Goal: Task Accomplishment & Management: Complete application form

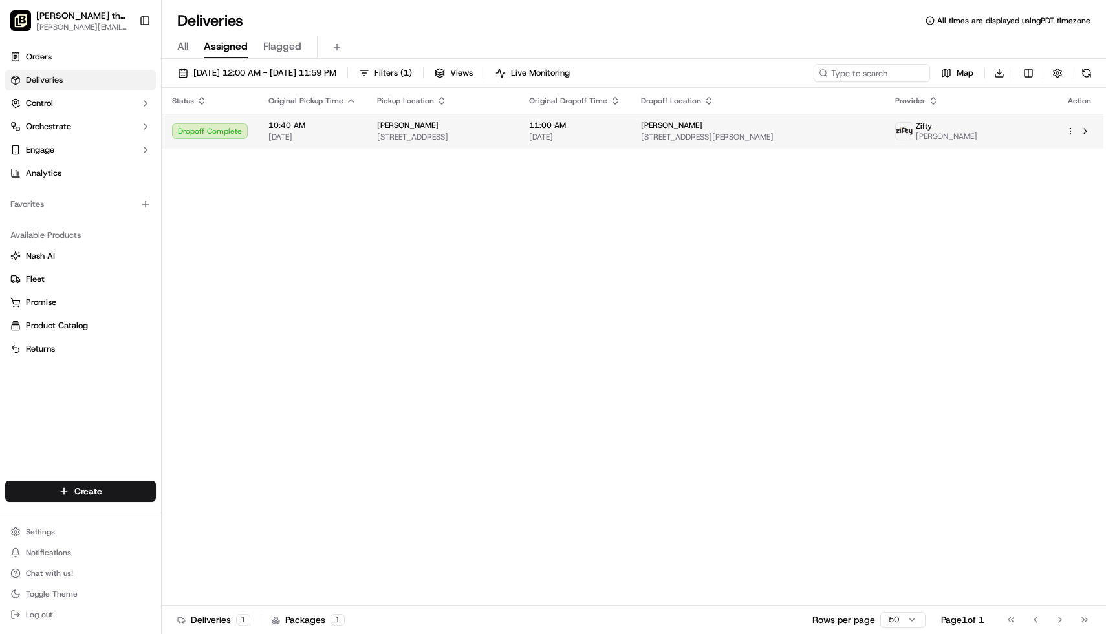
click at [1069, 133] on html "Nick the Greek (Davis) davis@fran.nickthegreek.com Toggle Sidebar Orders Delive…" at bounding box center [553, 317] width 1106 height 634
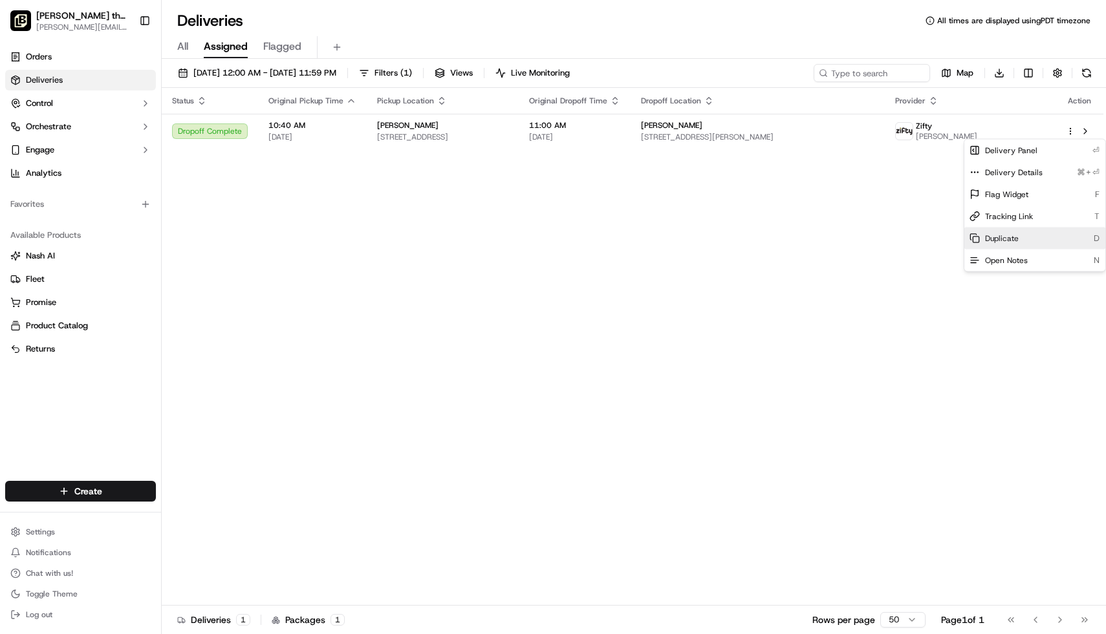
click at [1001, 235] on span "Duplicate" at bounding box center [1002, 238] width 34 height 10
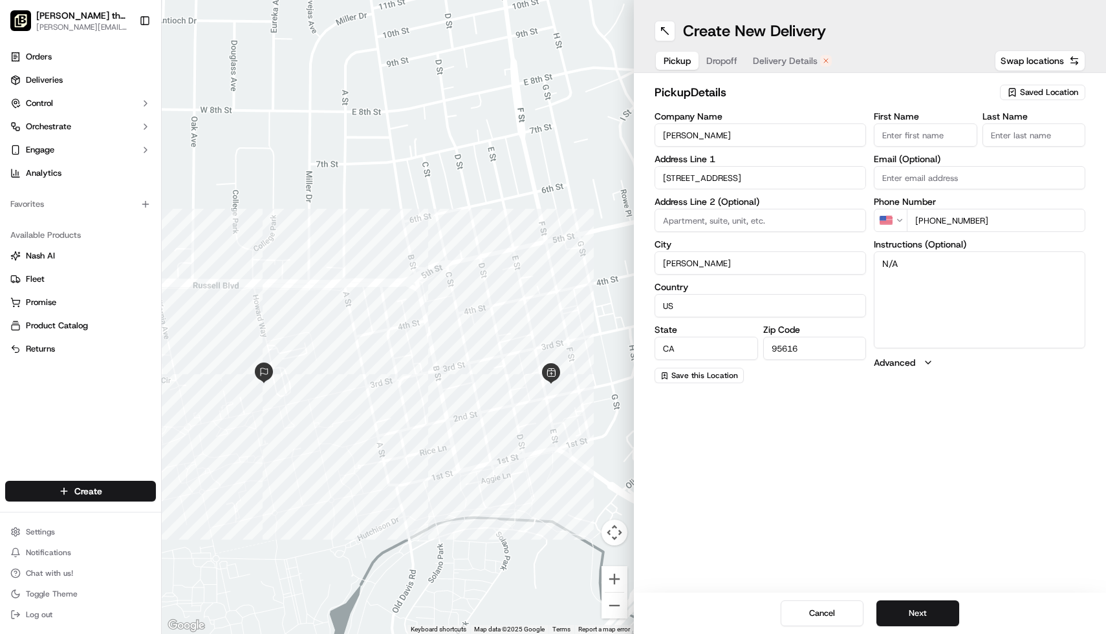
click at [715, 61] on span "Dropoff" at bounding box center [721, 60] width 31 height 13
click at [921, 609] on button "Next" at bounding box center [917, 614] width 83 height 26
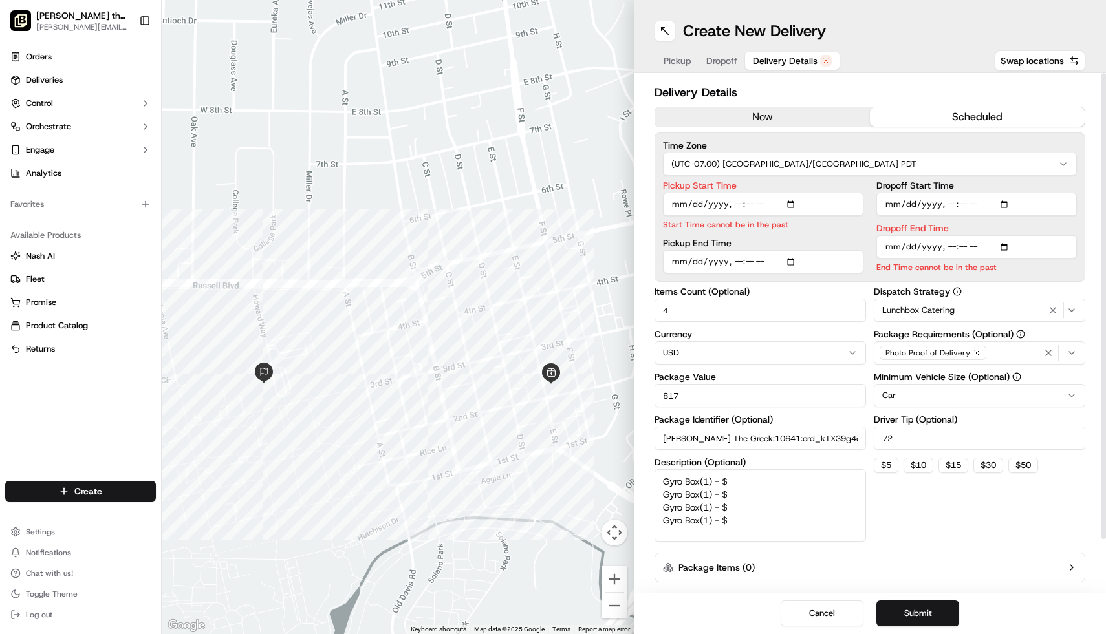
click at [790, 206] on input "Pickup Start Time" at bounding box center [763, 204] width 200 height 23
click at [913, 616] on button "Submit" at bounding box center [917, 614] width 83 height 26
click at [1010, 205] on input "Dropoff Start Time" at bounding box center [976, 204] width 200 height 23
click at [760, 199] on input "Pickup Start Time" at bounding box center [763, 204] width 200 height 23
click at [792, 203] on input "Pickup Start Time" at bounding box center [763, 204] width 200 height 23
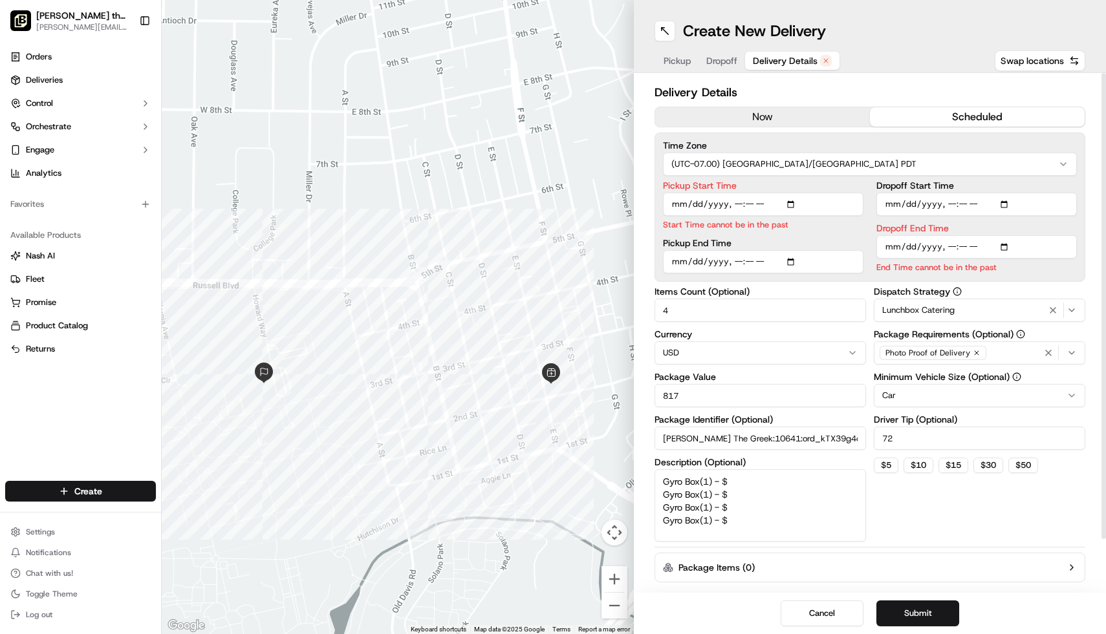
type input "2025-09-19T11:51"
click at [949, 525] on div "Dispatch Strategy Lunchbox Catering Package Requirements (Optional) Photo Proof…" at bounding box center [979, 414] width 211 height 255
click at [999, 200] on input "Dropoff Start Time" at bounding box center [976, 204] width 200 height 23
click at [1008, 202] on input "Dropoff Start Time" at bounding box center [976, 204] width 200 height 23
type input "2025-09-19T12:15"
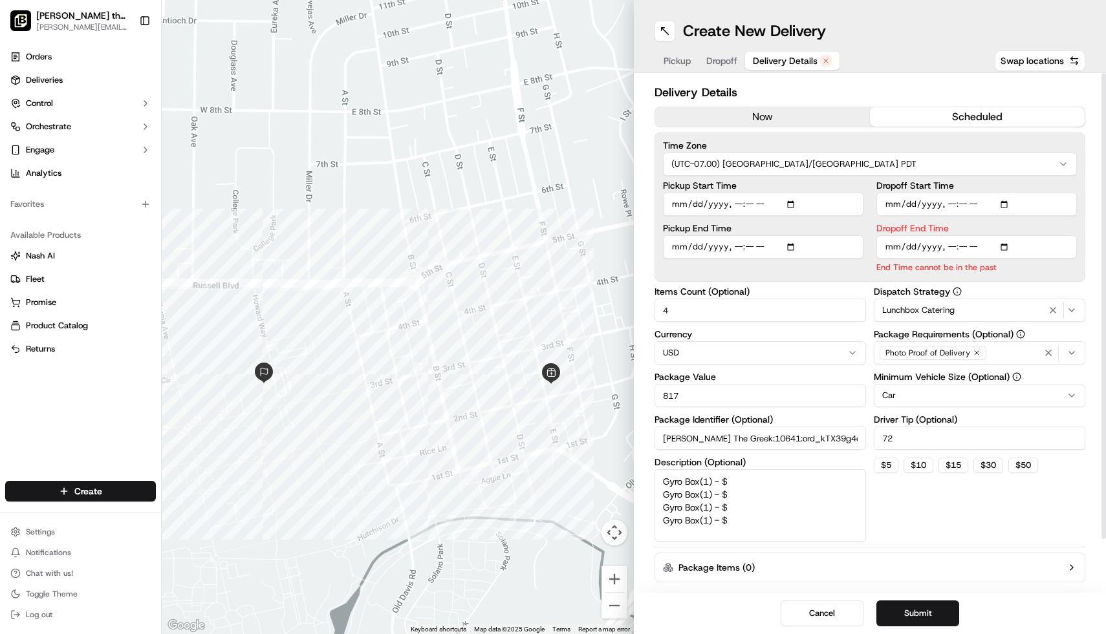
click at [971, 182] on label "Dropoff Start Time" at bounding box center [976, 185] width 200 height 9
click at [971, 193] on input "Dropoff Start Time" at bounding box center [976, 204] width 200 height 23
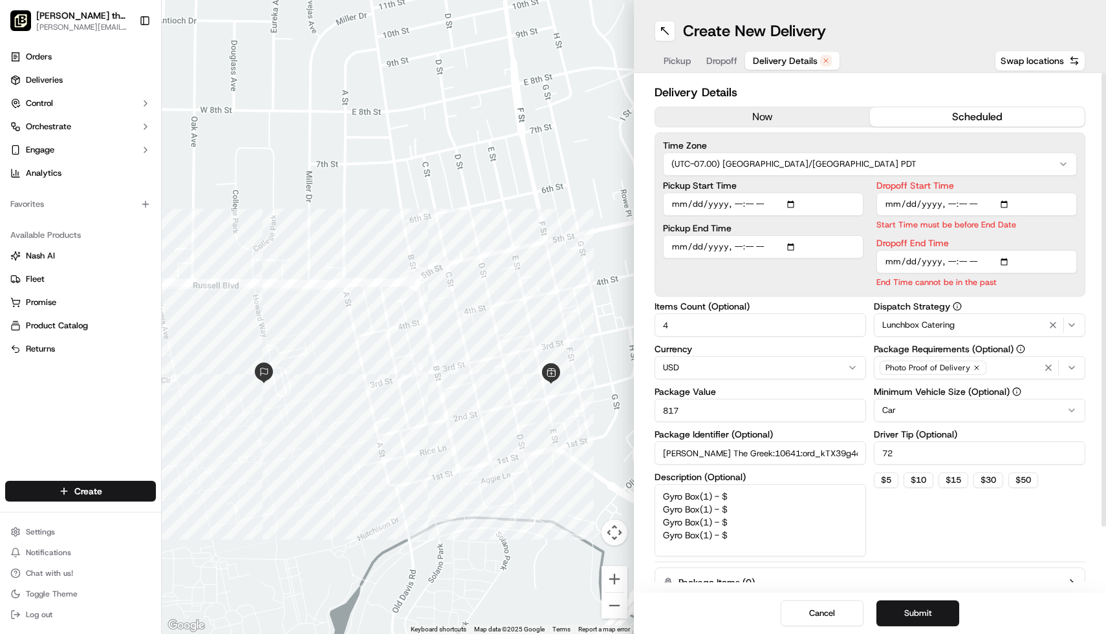
click at [776, 285] on div "Pickup Start Time Pickup End Time" at bounding box center [763, 234] width 200 height 107
click at [794, 244] on input "Pickup End Time" at bounding box center [763, 246] width 200 height 23
type input "2025-09-19T11:55"
click at [898, 527] on div "Dispatch Strategy Lunchbox Catering Package Requirements (Optional) Photo Proof…" at bounding box center [979, 429] width 211 height 255
click at [1008, 257] on input "Dropoff End Time" at bounding box center [976, 261] width 200 height 23
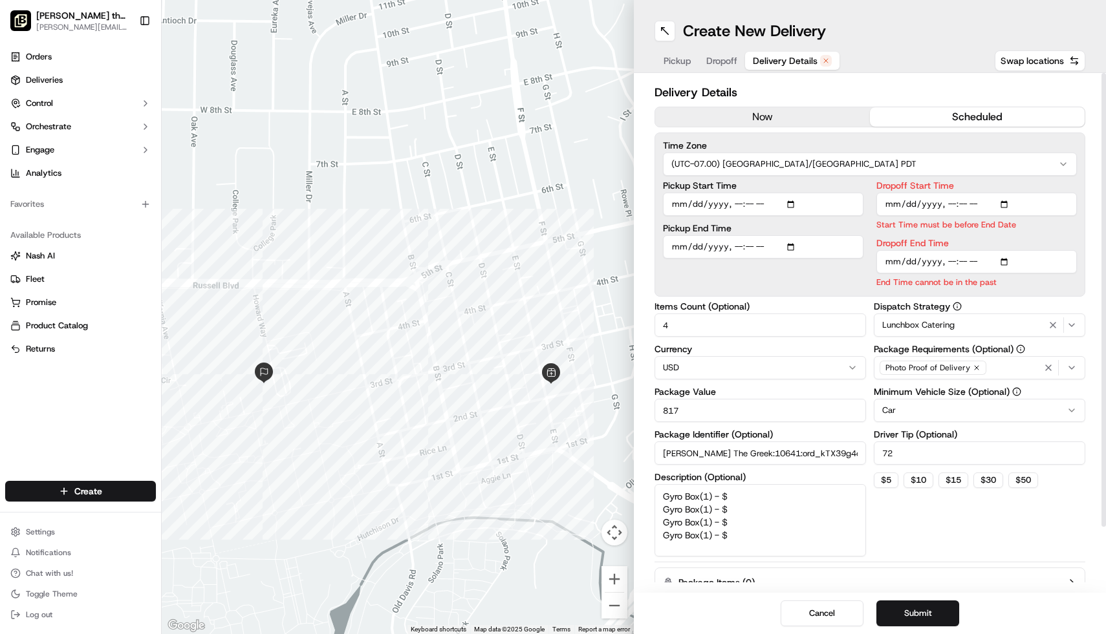
type input "2025-09-19T12:20"
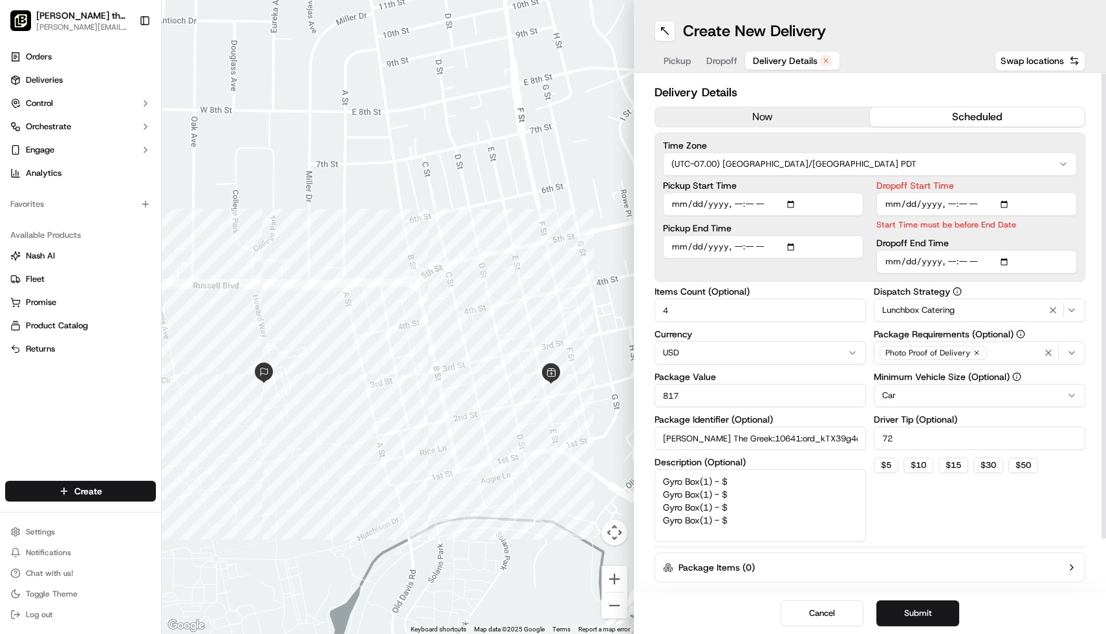
click at [1024, 516] on div "Dispatch Strategy Lunchbox Catering Package Requirements (Optional) Photo Proof…" at bounding box center [979, 414] width 211 height 255
click at [919, 610] on button "Submit" at bounding box center [917, 614] width 83 height 26
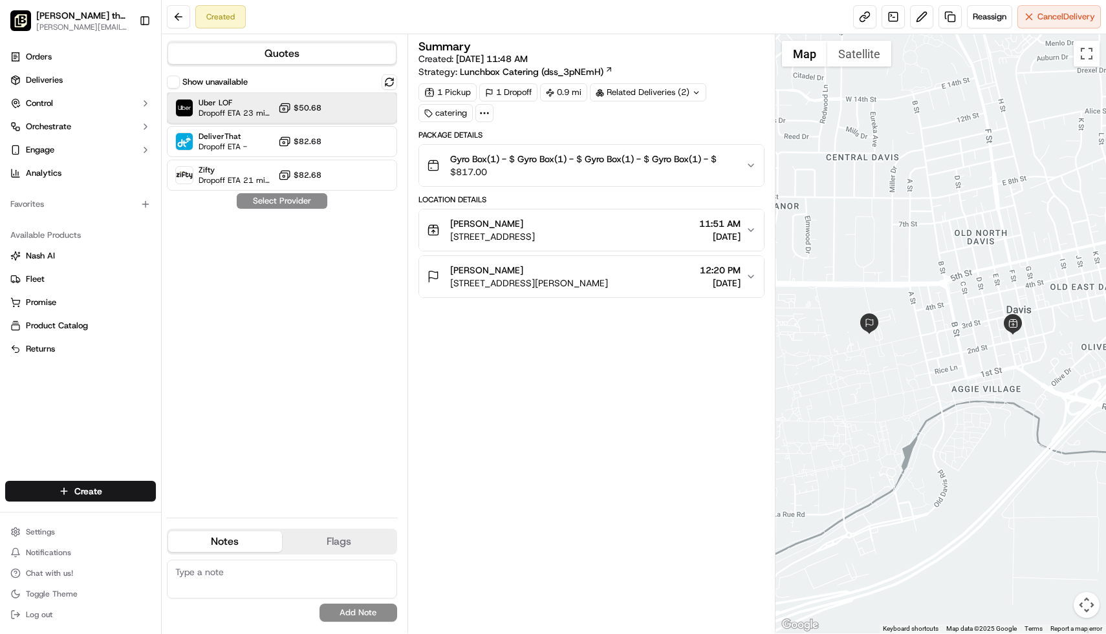
click at [232, 101] on span "Uber LOF" at bounding box center [236, 103] width 74 height 10
click at [299, 203] on button "Assign Provider" at bounding box center [282, 201] width 92 height 16
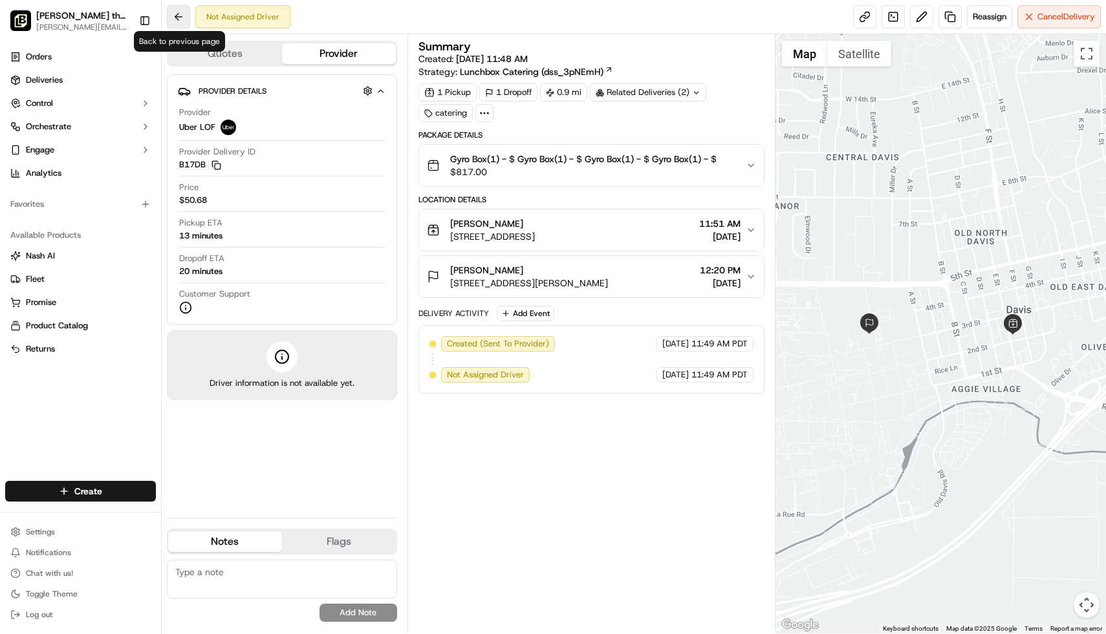
click at [176, 18] on button at bounding box center [178, 16] width 23 height 23
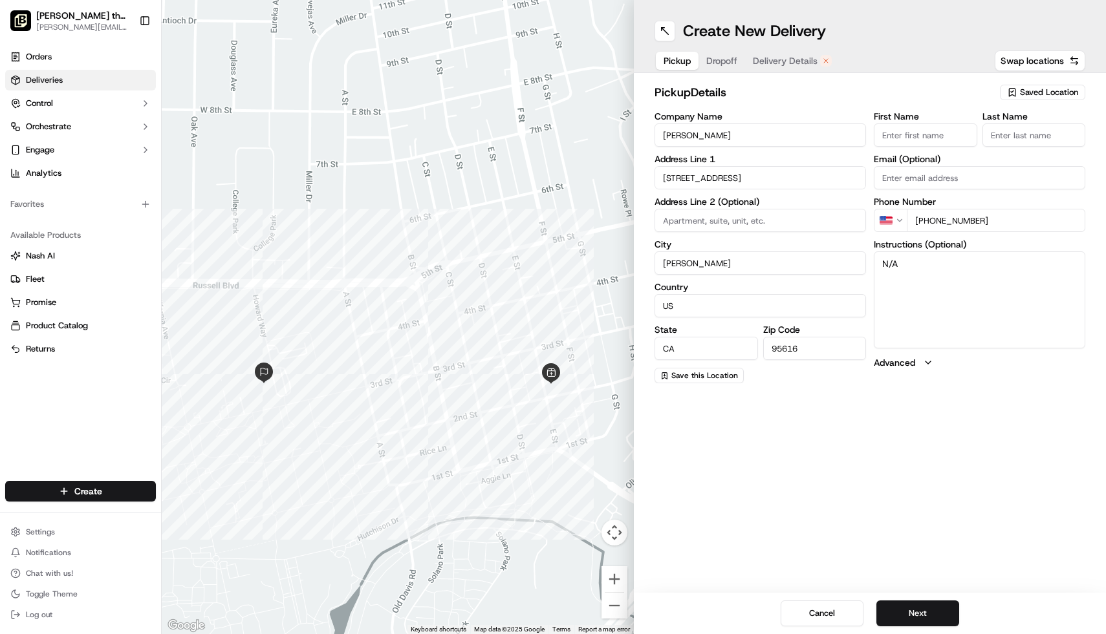
click at [55, 78] on span "Deliveries" at bounding box center [44, 80] width 37 height 12
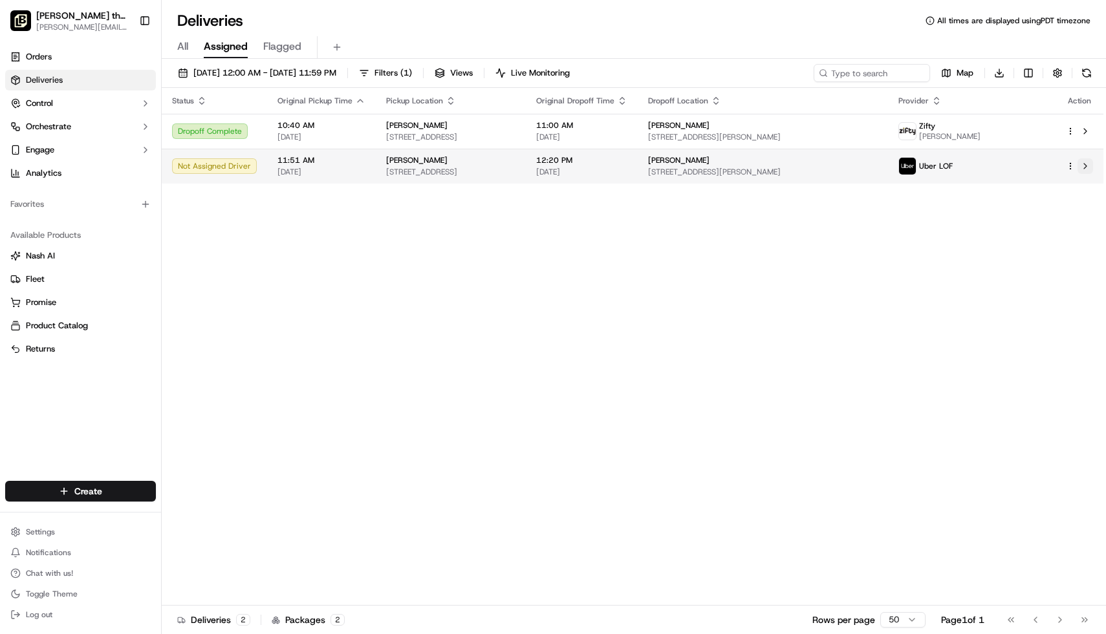
click at [1088, 171] on button at bounding box center [1086, 166] width 16 height 16
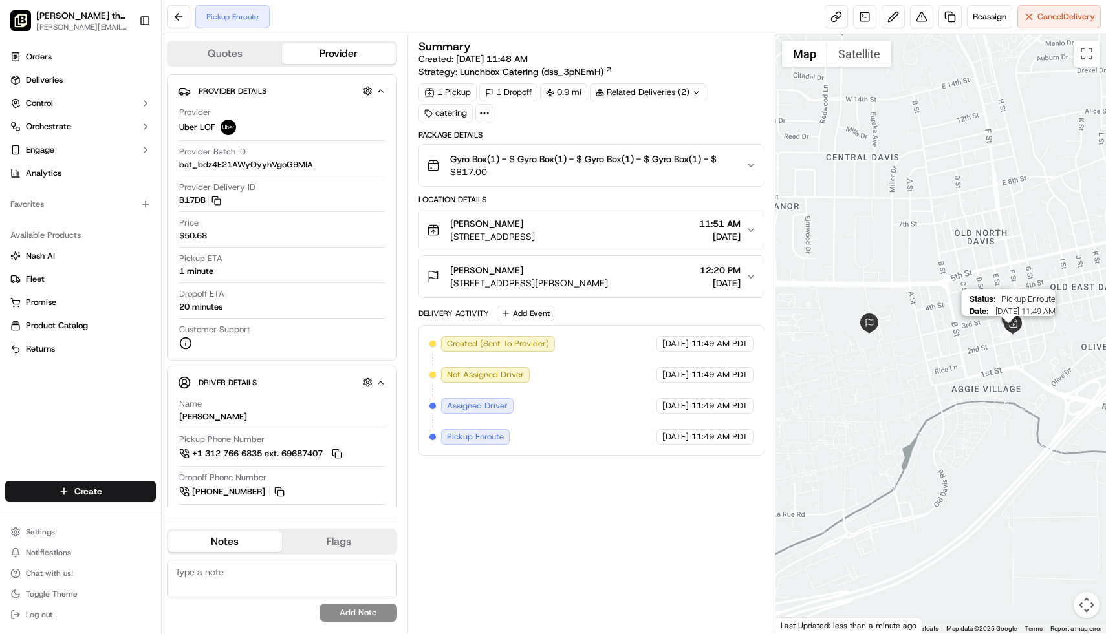
click at [1010, 336] on img "1" at bounding box center [1008, 331] width 17 height 17
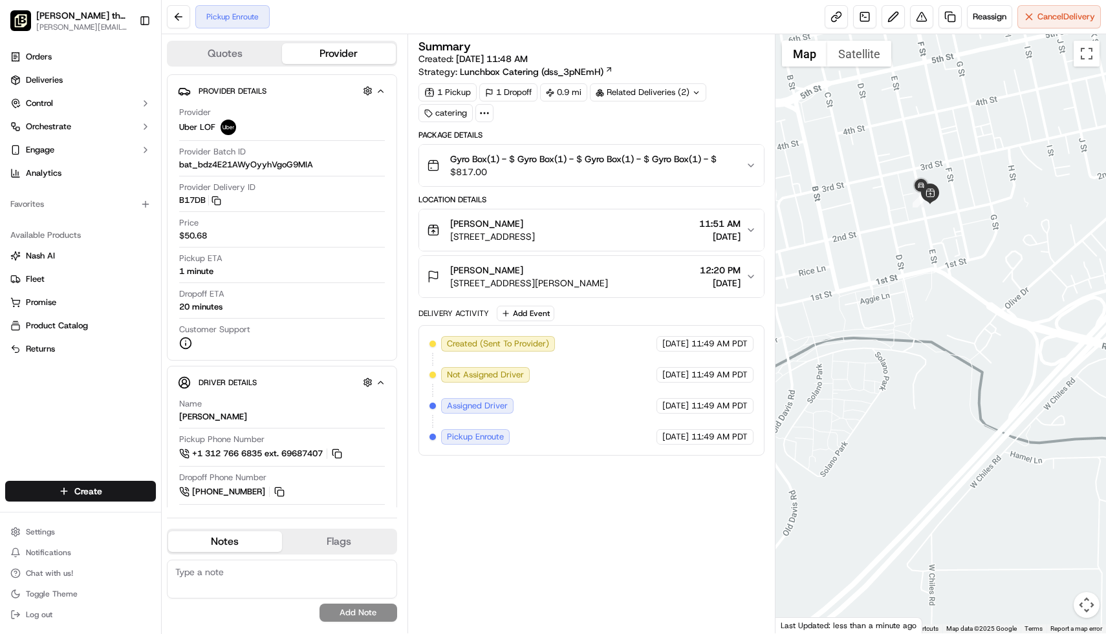
click at [607, 541] on div "Summary Created: [DATE] 11:48 AM Strategy: Lunchbox Catering (dss_3pNEmH) 1 Pic…" at bounding box center [591, 334] width 346 height 587
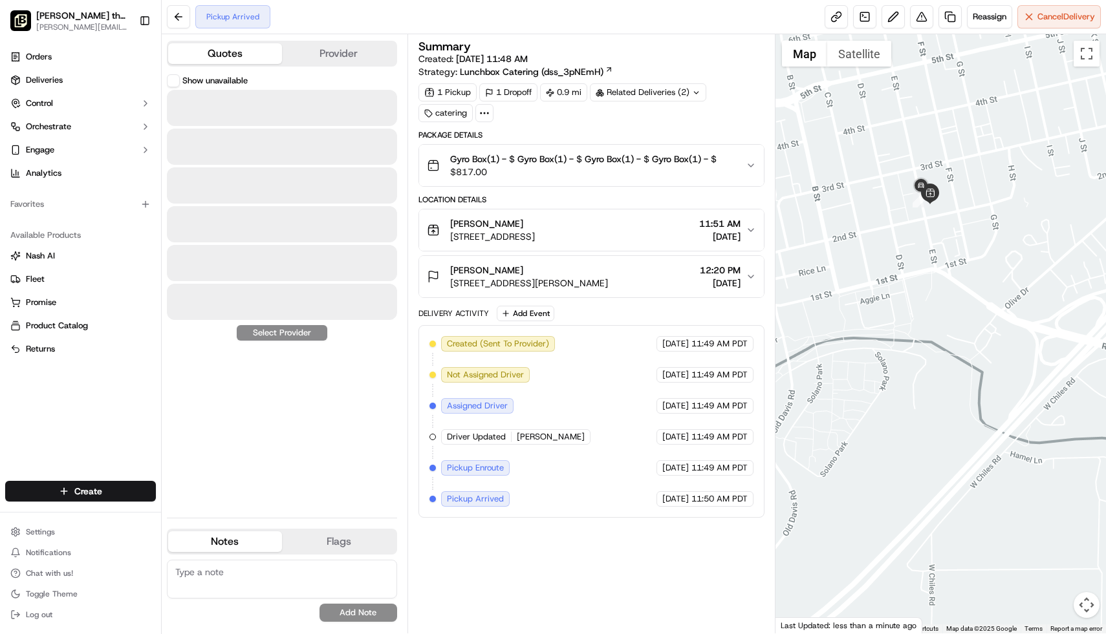
click at [219, 52] on button "Quotes" at bounding box center [225, 53] width 114 height 21
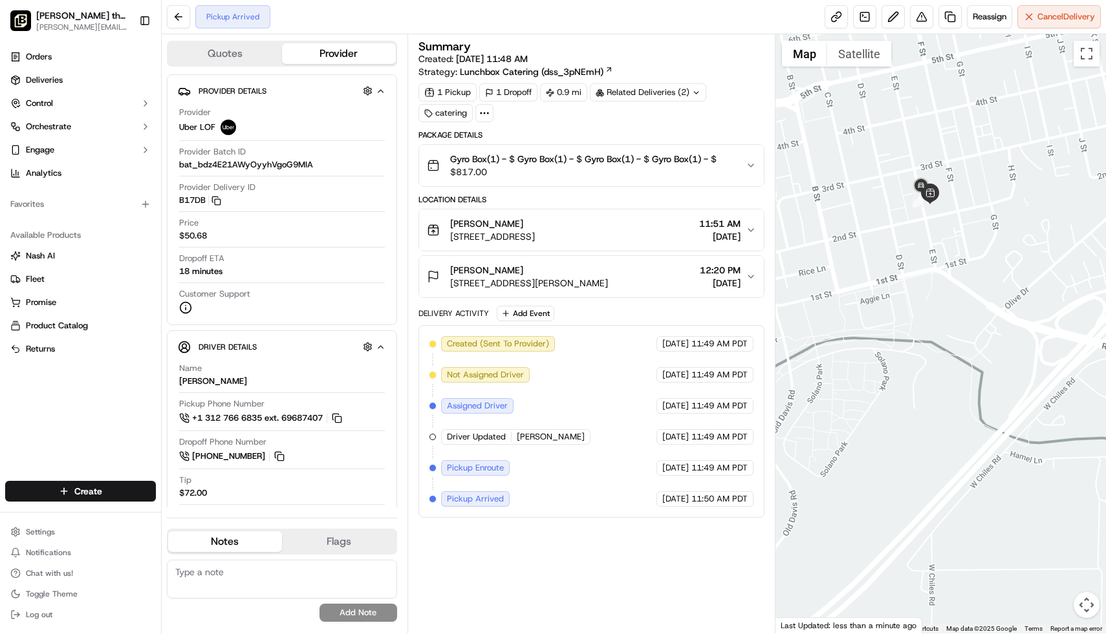
click at [356, 49] on button "Provider" at bounding box center [339, 53] width 114 height 21
